Goal: Entertainment & Leisure: Browse casually

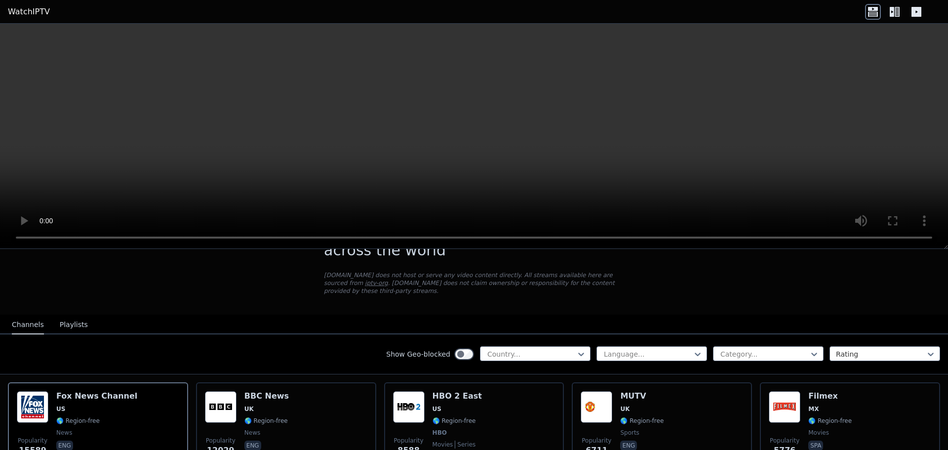
scroll to position [29, 0]
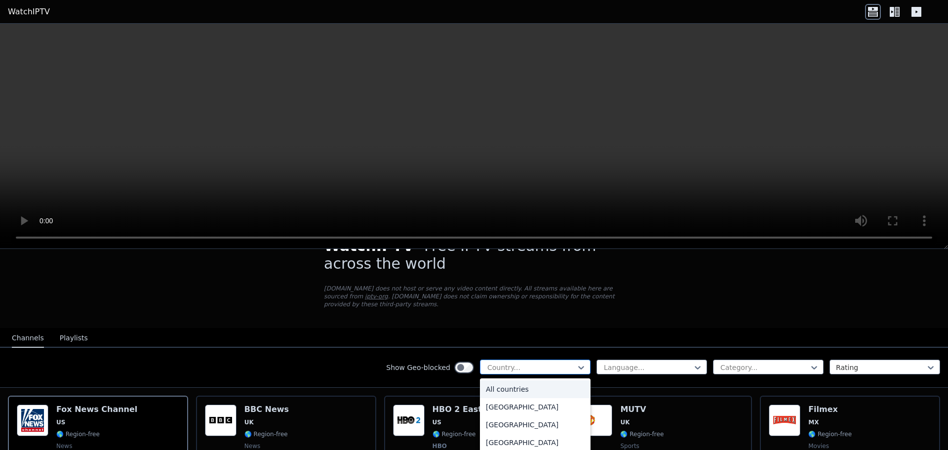
click at [524, 362] on div at bounding box center [531, 367] width 90 height 10
type input "***"
click at [522, 398] on div "[GEOGRAPHIC_DATA]" at bounding box center [535, 407] width 111 height 18
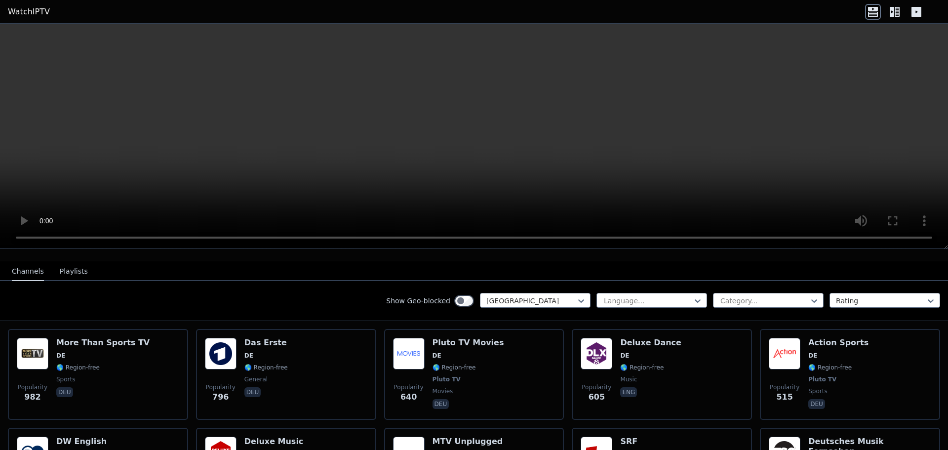
scroll to position [96, 0]
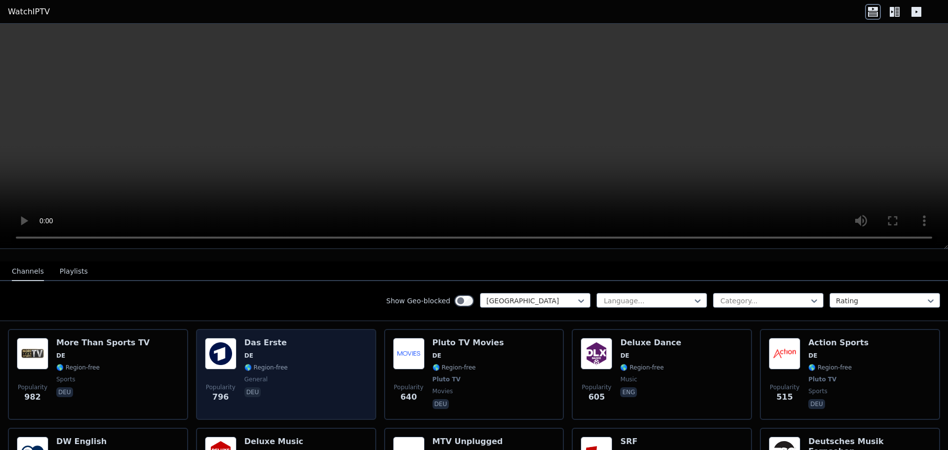
click at [251, 338] on h6 "Das Erste" at bounding box center [265, 343] width 43 height 10
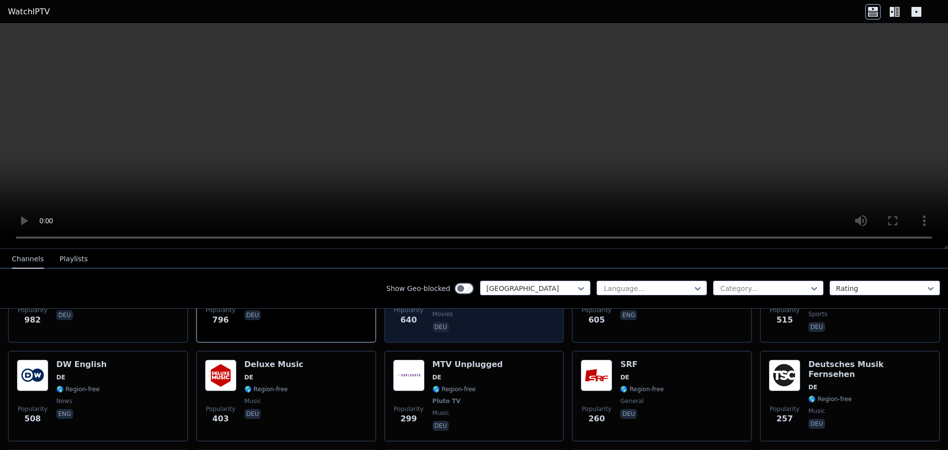
scroll to position [162, 0]
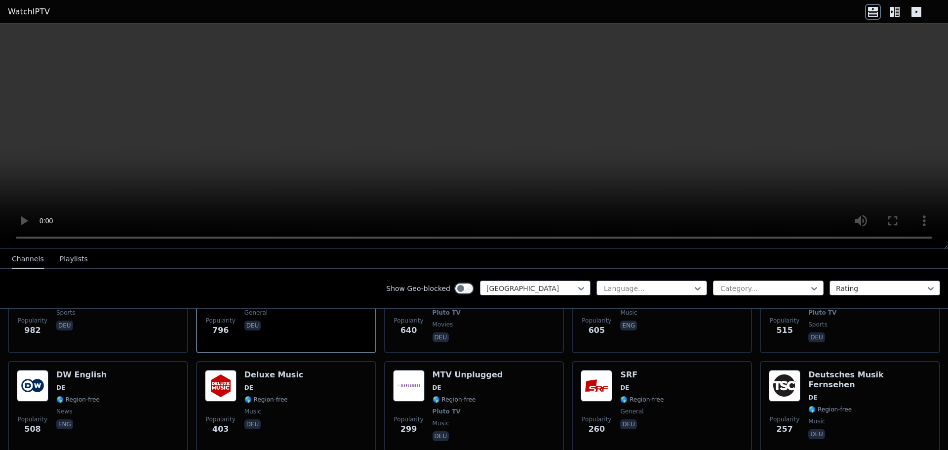
click at [757, 288] on div at bounding box center [764, 288] width 90 height 10
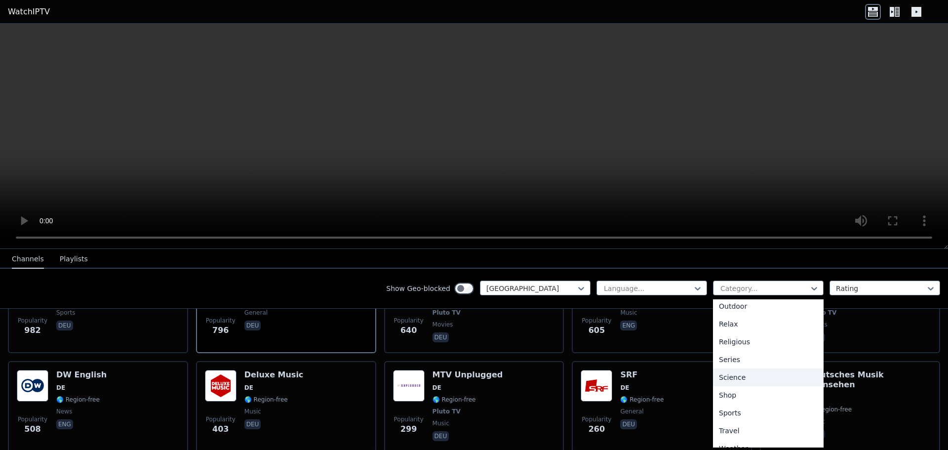
scroll to position [333, 0]
click at [731, 406] on div "Sports" at bounding box center [768, 404] width 111 height 18
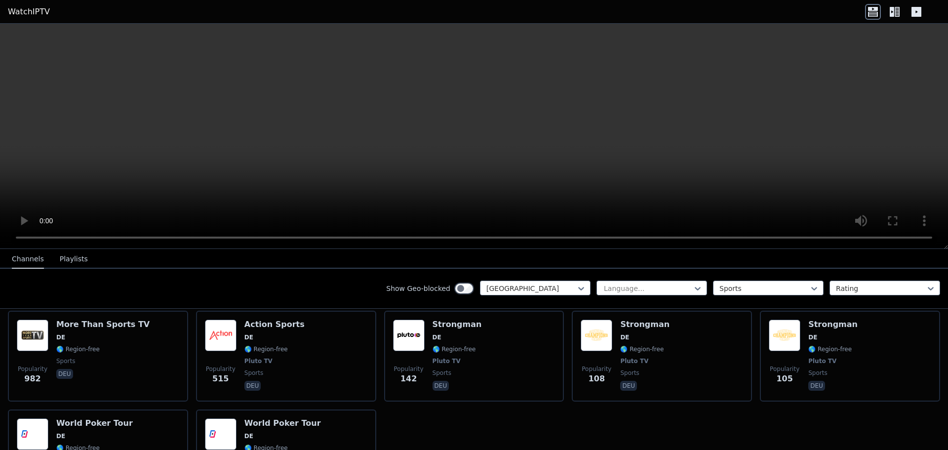
scroll to position [114, 0]
click at [739, 285] on div at bounding box center [764, 288] width 90 height 10
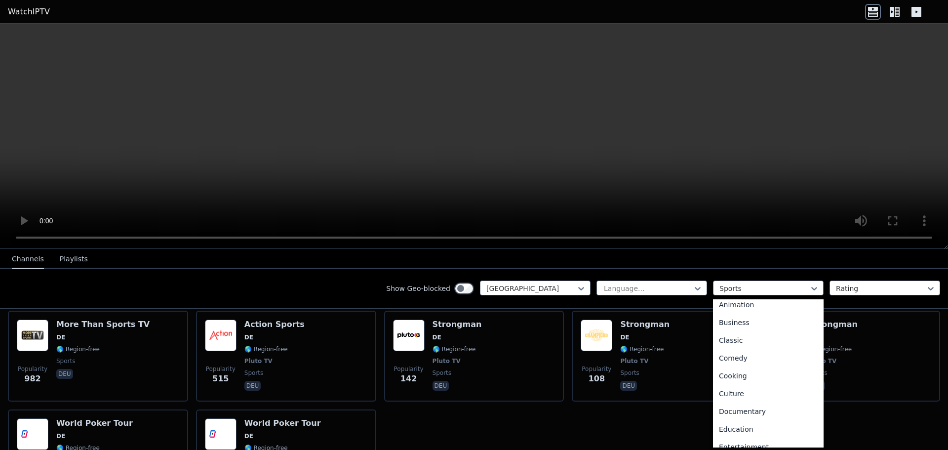
scroll to position [0, 0]
click at [742, 310] on div "All categories" at bounding box center [768, 310] width 111 height 18
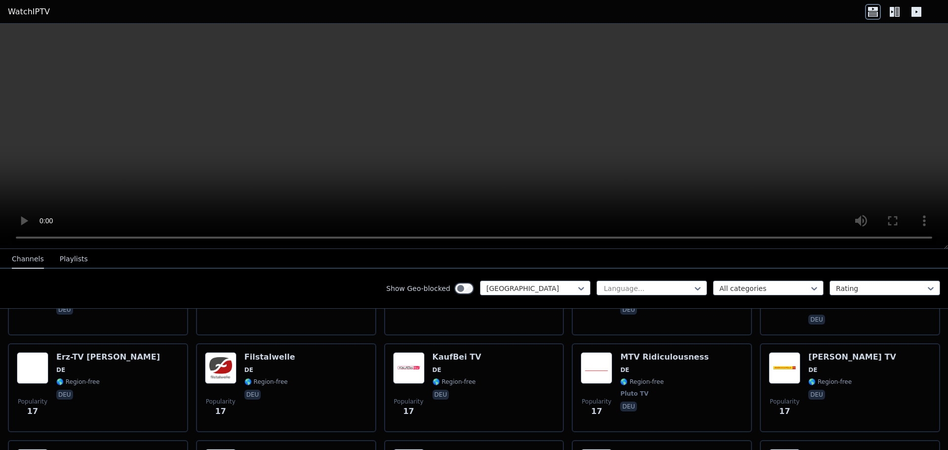
scroll to position [3615, 0]
click at [80, 254] on div "Channels Playlists" at bounding box center [50, 259] width 92 height 19
click at [78, 254] on button "Playlists" at bounding box center [74, 259] width 28 height 19
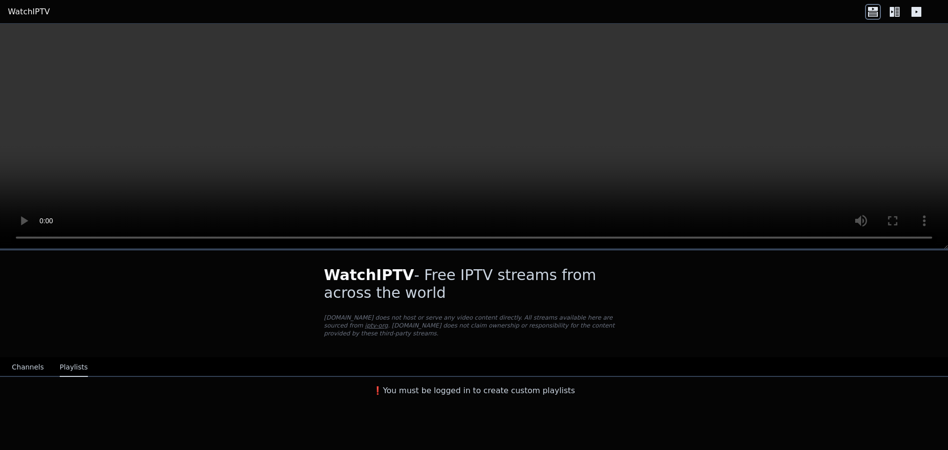
scroll to position [0, 0]
click at [23, 360] on button "Channels" at bounding box center [28, 367] width 32 height 19
